Goal: Task Accomplishment & Management: Use online tool/utility

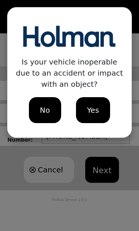
click at [50, 113] on span "No" at bounding box center [45, 110] width 10 height 11
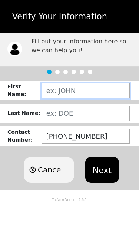
click at [75, 92] on input "text" at bounding box center [86, 90] width 88 height 15
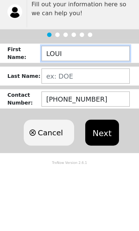
type input "LOUIE"
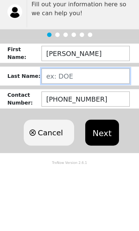
click at [85, 106] on input "text" at bounding box center [86, 113] width 88 height 15
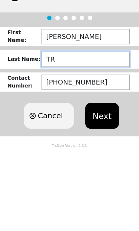
type input "Trujillo"
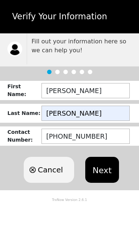
click at [103, 170] on button "Next" at bounding box center [102, 170] width 34 height 26
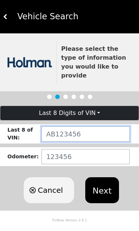
click at [79, 126] on input "text" at bounding box center [86, 133] width 88 height 15
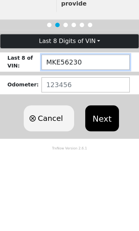
type input "MKE56230"
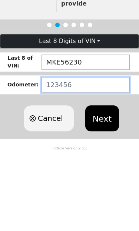
click at [94, 149] on input "number" at bounding box center [86, 156] width 88 height 15
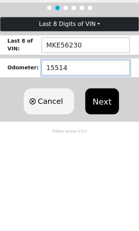
type input "155142"
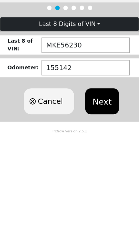
click at [109, 177] on button "Next" at bounding box center [102, 190] width 34 height 26
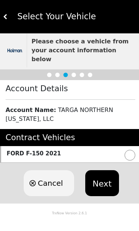
click at [128, 150] on input "radio" at bounding box center [130, 155] width 11 height 11
radio input "true"
click at [105, 175] on button "Next" at bounding box center [102, 183] width 34 height 26
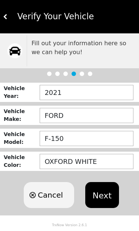
click at [101, 194] on button "Next" at bounding box center [102, 195] width 34 height 26
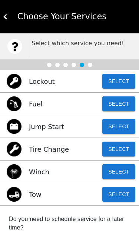
click at [117, 193] on button "Select" at bounding box center [118, 194] width 33 height 15
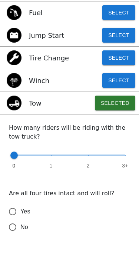
scroll to position [70, 0]
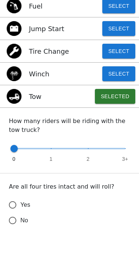
click at [14, 225] on input "Yes" at bounding box center [13, 233] width 16 height 16
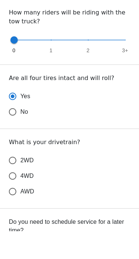
click at [17, 196] on input "4WD" at bounding box center [13, 204] width 16 height 16
radio input "true"
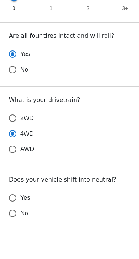
scroll to position [230, 0]
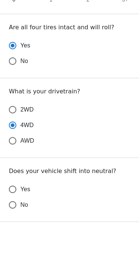
click at [17, 209] on input "Yes" at bounding box center [13, 217] width 16 height 16
radio input "false"
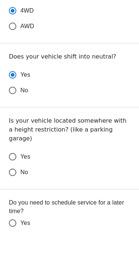
scroll to position [344, 0]
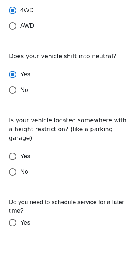
click at [16, 192] on input "No" at bounding box center [13, 200] width 16 height 16
radio input "false"
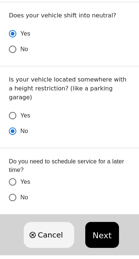
scroll to position [413, 0]
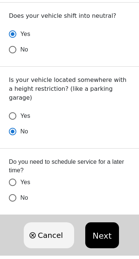
click at [13, 192] on input "No" at bounding box center [13, 198] width 16 height 16
radio input "false"
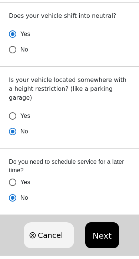
click at [103, 229] on button "Next" at bounding box center [102, 235] width 34 height 26
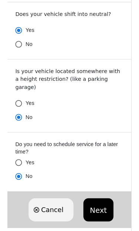
scroll to position [0, 0]
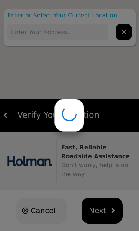
type input "3G6M+QR Andrews Place, NM, USA"
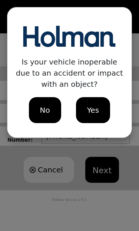
click at [45, 107] on span "No" at bounding box center [45, 110] width 10 height 11
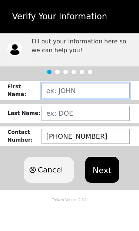
click at [87, 85] on input "text" at bounding box center [86, 90] width 88 height 15
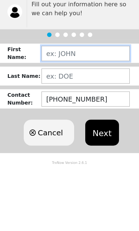
type input "LOUIE"
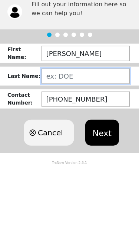
type input "Trujillo"
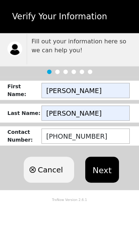
click at [105, 164] on button "Next" at bounding box center [102, 170] width 34 height 26
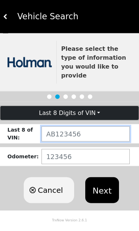
click at [96, 126] on input "text" at bounding box center [86, 133] width 88 height 15
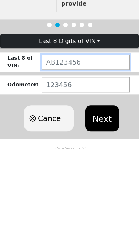
type input "MKE56230"
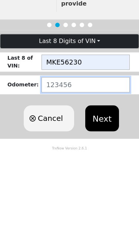
type input "155142"
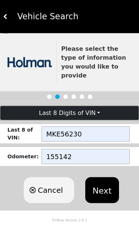
click at [105, 179] on button "Next" at bounding box center [102, 190] width 34 height 26
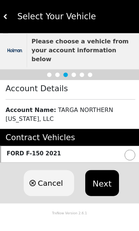
click at [131, 150] on input "radio" at bounding box center [130, 155] width 11 height 11
radio input "true"
click at [106, 171] on button "Next" at bounding box center [102, 183] width 34 height 26
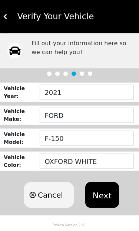
click at [100, 196] on button "Next" at bounding box center [102, 195] width 34 height 26
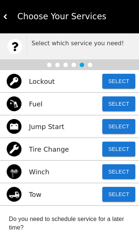
click at [121, 198] on button "Select" at bounding box center [118, 194] width 33 height 15
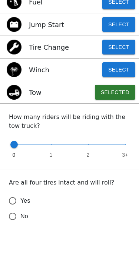
scroll to position [92, 0]
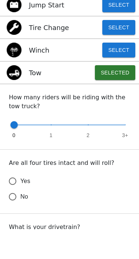
click at [14, 204] on input "Yes" at bounding box center [13, 212] width 16 height 16
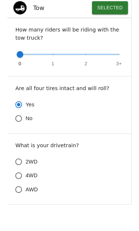
scroll to position [192, 0]
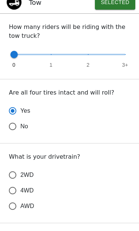
click at [19, 188] on input "4WD" at bounding box center [13, 191] width 16 height 16
radio input "true"
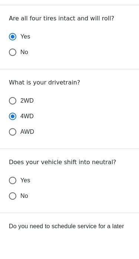
scroll to position [238, 0]
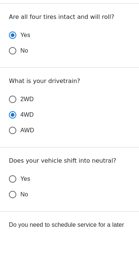
click at [15, 201] on input "Yes" at bounding box center [13, 209] width 16 height 16
radio input "false"
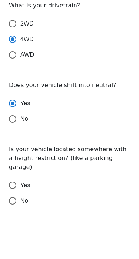
scroll to position [314, 0]
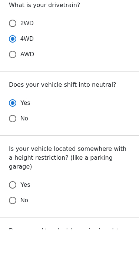
click at [12, 223] on input "No" at bounding box center [13, 231] width 16 height 16
radio input "false"
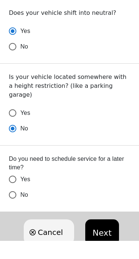
scroll to position [398, 0]
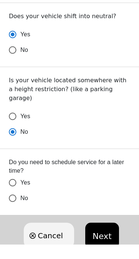
click at [14, 205] on input "No" at bounding box center [13, 213] width 16 height 16
radio input "false"
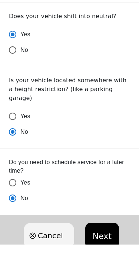
click at [100, 231] on button "Next" at bounding box center [102, 250] width 34 height 26
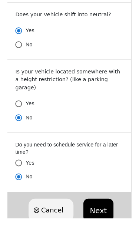
scroll to position [0, 0]
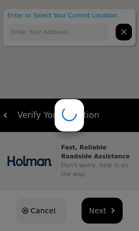
type input "3G6P+R2 Andrews Place, NM, USA"
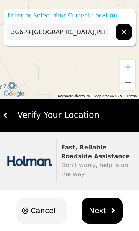
click at [127, 27] on button "hidden" at bounding box center [124, 32] width 16 height 17
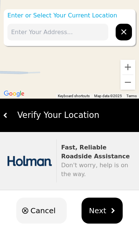
click at [20, 33] on input "text" at bounding box center [57, 32] width 101 height 17
click at [126, 34] on icon "hidden" at bounding box center [123, 31] width 5 height 5
click at [24, 115] on div "Verify Your Location" at bounding box center [72, 115] width 128 height 13
click at [4, 118] on button at bounding box center [5, 115] width 5 height 33
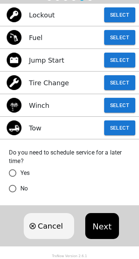
scroll to position [66, 0]
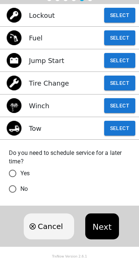
click at [12, 187] on input "No" at bounding box center [13, 189] width 16 height 16
click at [104, 227] on button "Next" at bounding box center [102, 227] width 34 height 26
radio input "true"
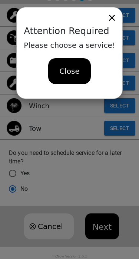
click at [64, 76] on span "Close" at bounding box center [69, 71] width 20 height 11
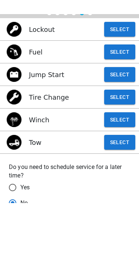
scroll to position [0, 0]
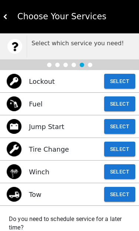
click at [124, 194] on button "Select" at bounding box center [119, 194] width 31 height 15
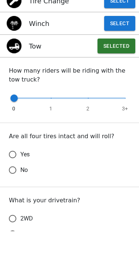
scroll to position [121, 0]
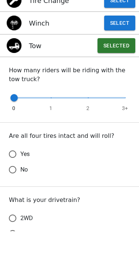
click at [20, 174] on label "Yes" at bounding box center [64, 182] width 119 height 16
click at [20, 174] on input "Yes" at bounding box center [13, 182] width 16 height 16
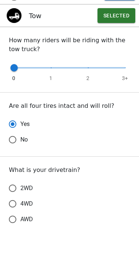
click at [11, 224] on input "4WD" at bounding box center [13, 232] width 16 height 16
radio input "false"
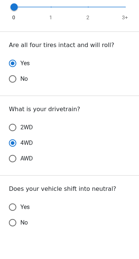
scroll to position [214, 0]
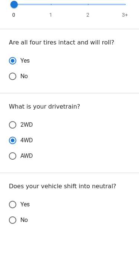
click at [13, 231] on input "No" at bounding box center [13, 248] width 16 height 16
radio input "false"
click at [11, 225] on input "Yes" at bounding box center [13, 233] width 16 height 16
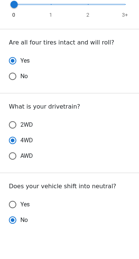
radio input "false"
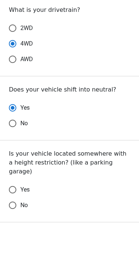
scroll to position [316, 0]
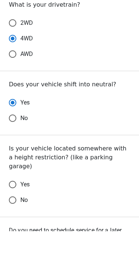
click at [11, 220] on input "No" at bounding box center [13, 228] width 16 height 16
radio input "false"
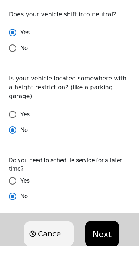
scroll to position [413, 0]
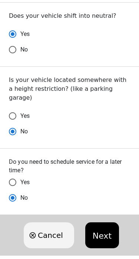
click at [105, 227] on button "Next" at bounding box center [102, 235] width 34 height 26
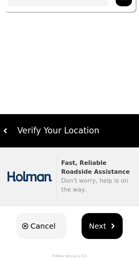
type input "3G6P+R2 Andrews Place, NM, USA"
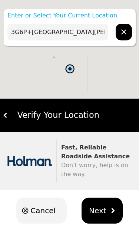
click at [105, 213] on button "Next" at bounding box center [102, 211] width 41 height 26
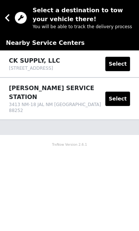
click at [120, 92] on button "Select" at bounding box center [117, 99] width 25 height 14
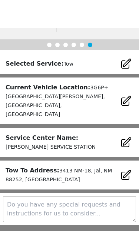
scroll to position [89, 0]
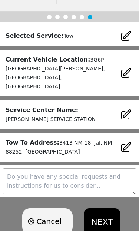
click at [69, 168] on textarea at bounding box center [69, 181] width 133 height 26
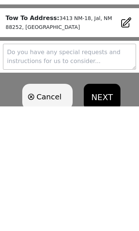
click at [34, 218] on icon "button" at bounding box center [31, 221] width 6 height 6
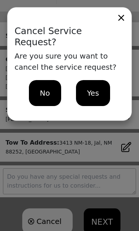
click at [83, 80] on div "Yes" at bounding box center [93, 93] width 34 height 26
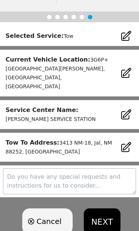
scroll to position [0, 0]
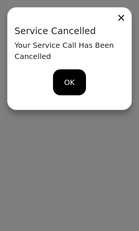
click at [73, 76] on div "OK" at bounding box center [69, 82] width 33 height 26
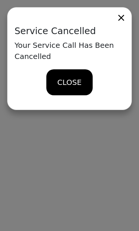
click at [73, 77] on span "CLOSE" at bounding box center [69, 82] width 24 height 11
click at [126, 13] on icon at bounding box center [121, 18] width 10 height 10
click at [82, 77] on div "CLOSE" at bounding box center [69, 82] width 46 height 26
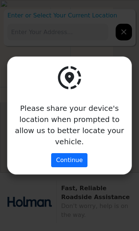
click at [77, 155] on button "Continue" at bounding box center [70, 160] width 36 height 14
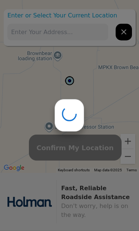
type input "3FPC+[STREET_ADDRESS][PERSON_NAME]"
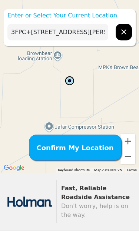
click at [91, 147] on span "Confirm My Location" at bounding box center [75, 148] width 77 height 10
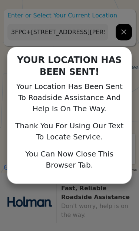
click at [96, 196] on div "YOUR LOCATION HAS BEEN SENT! Your Location Has Been Sent To Roadside Assistance…" at bounding box center [69, 115] width 139 height 231
